Goal: Task Accomplishment & Management: Complete application form

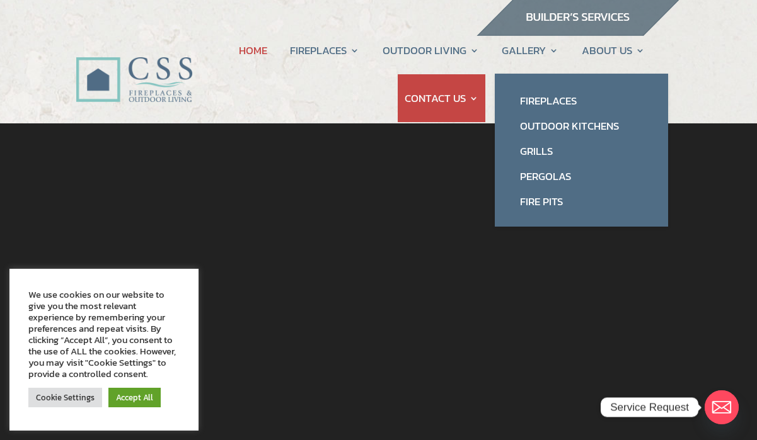
click at [565, 98] on link "Fireplaces" at bounding box center [581, 100] width 148 height 25
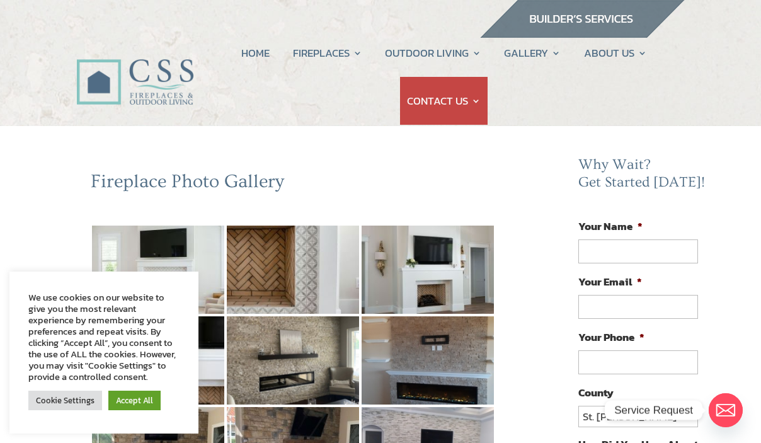
click at [251, 43] on link "HOME" at bounding box center [255, 53] width 28 height 48
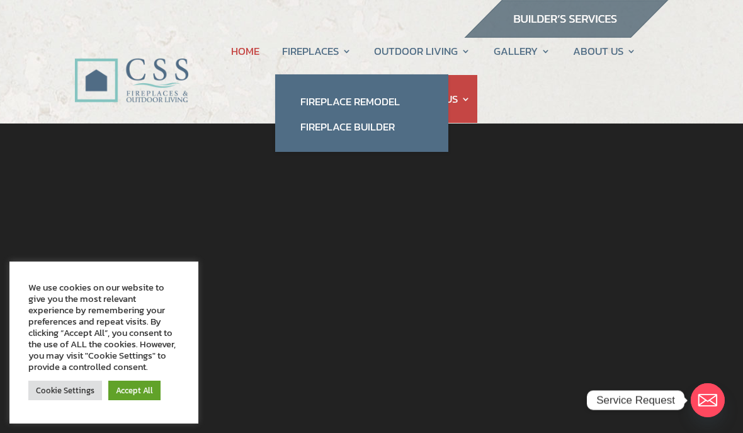
click at [374, 127] on link "Fireplace Builder" at bounding box center [362, 126] width 148 height 25
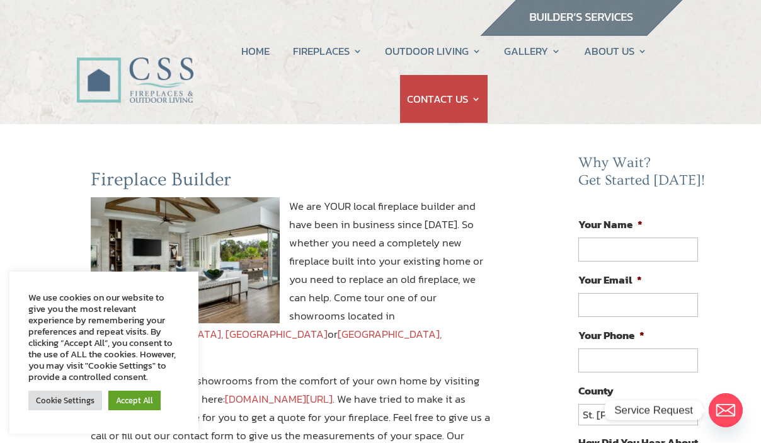
click at [138, 405] on link "Accept All" at bounding box center [134, 401] width 52 height 20
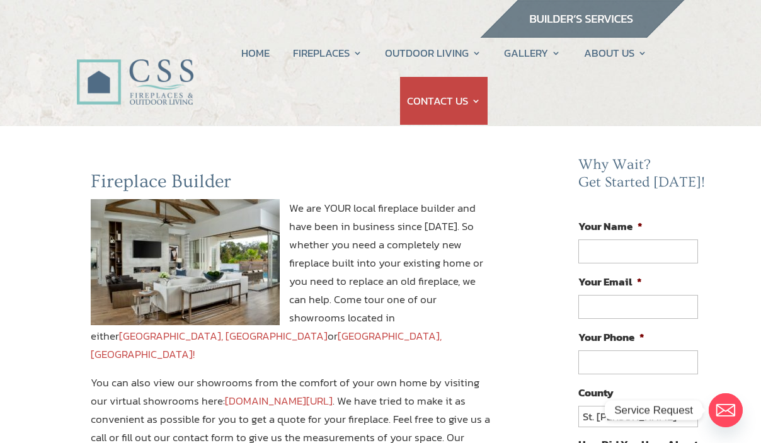
click at [134, 79] on img at bounding box center [134, 68] width 117 height 83
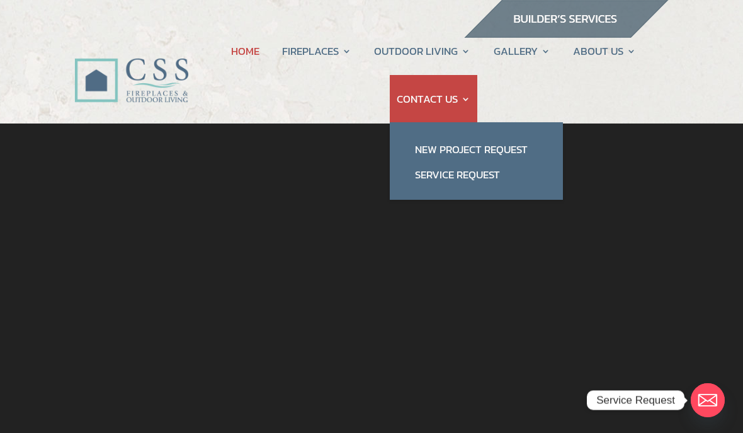
click at [438, 145] on link "New Project Request" at bounding box center [477, 149] width 148 height 25
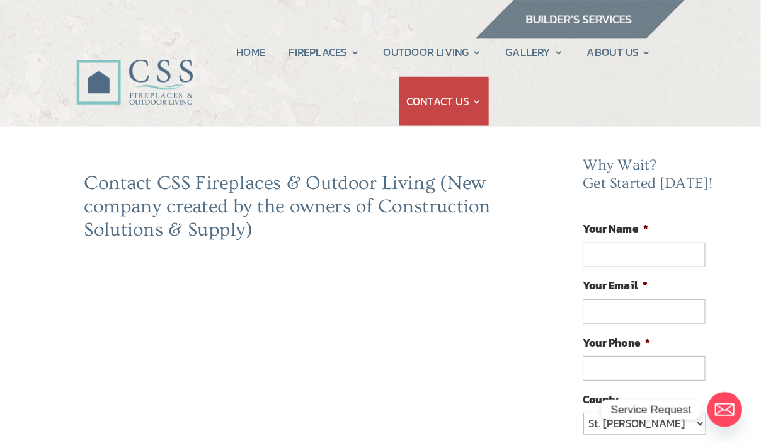
scroll to position [2, 0]
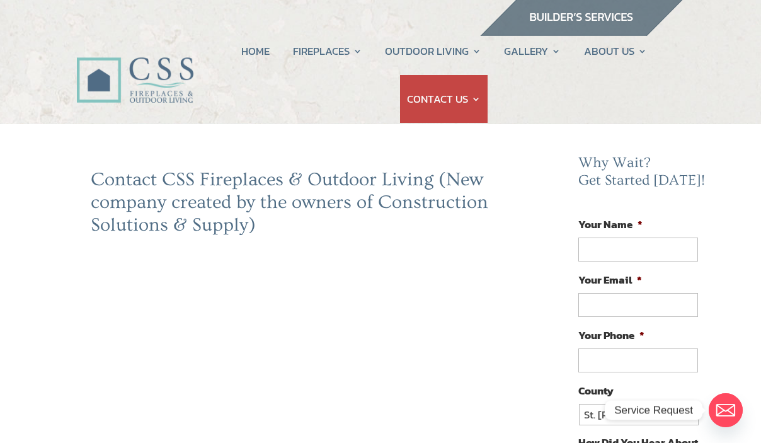
click at [122, 88] on img at bounding box center [134, 66] width 117 height 83
